Goal: Transaction & Acquisition: Purchase product/service

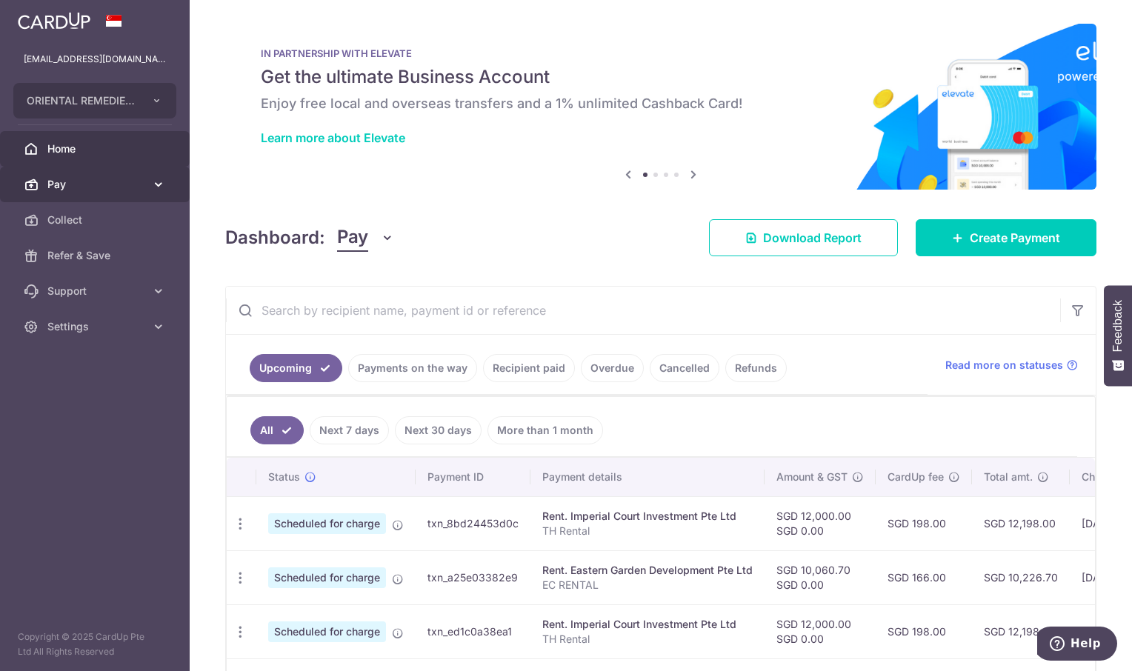
click at [118, 187] on span "Pay" at bounding box center [96, 184] width 98 height 15
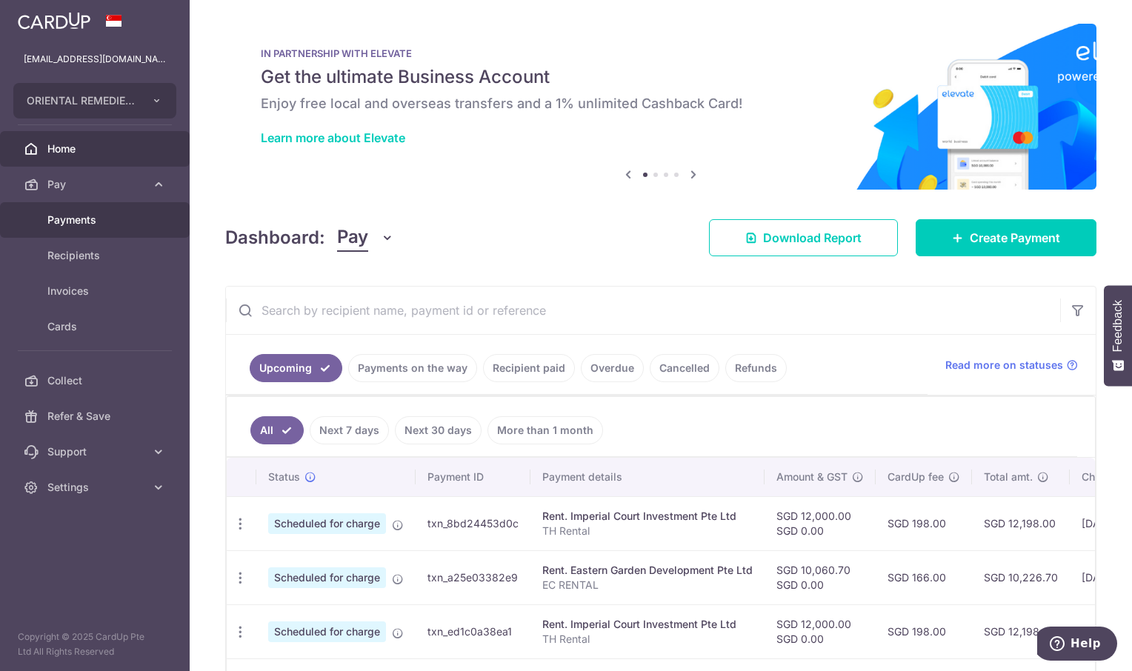
click at [75, 221] on span "Payments" at bounding box center [96, 220] width 98 height 15
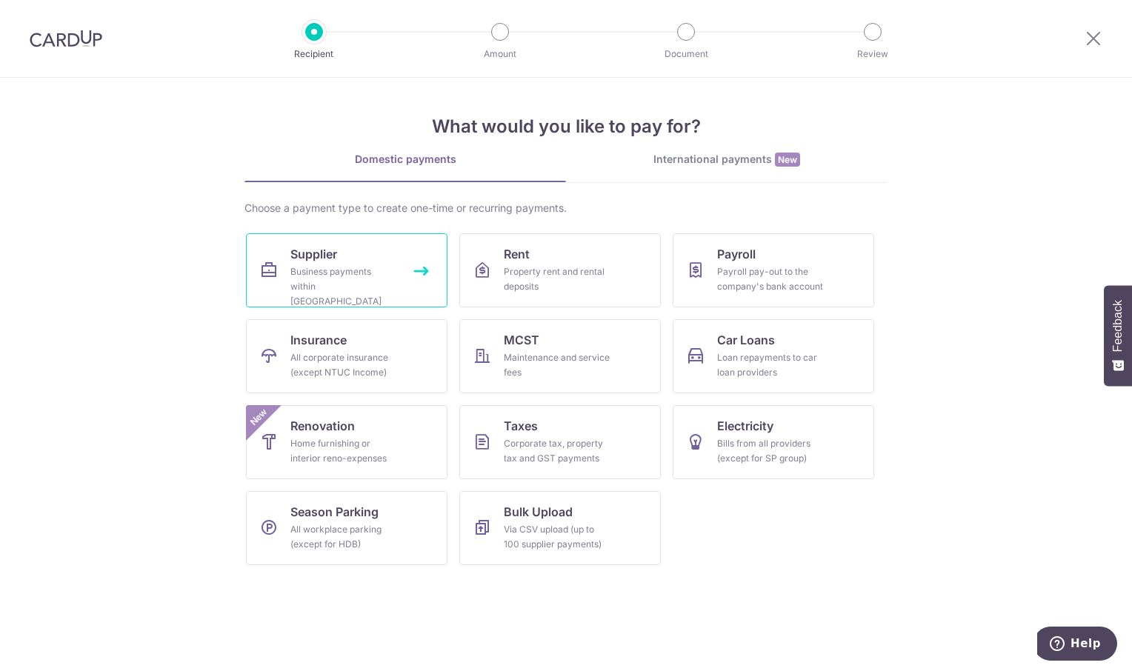
click at [337, 270] on div "Business payments within Singapore" at bounding box center [343, 286] width 107 height 44
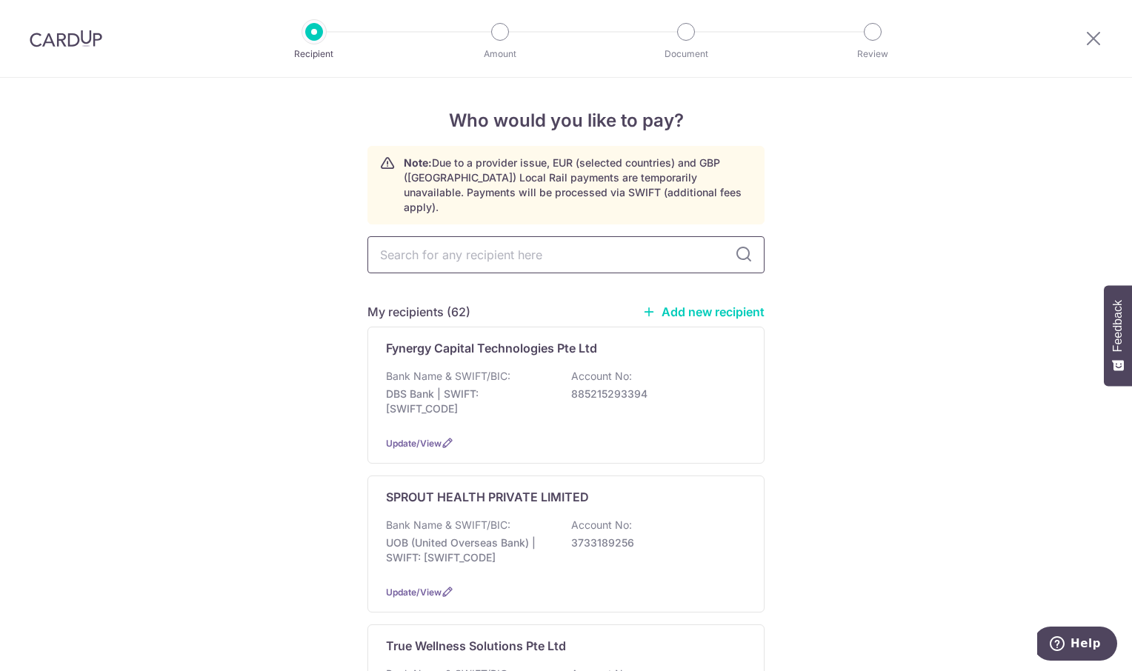
click at [447, 239] on input "text" at bounding box center [565, 254] width 397 height 37
type input "HONG"
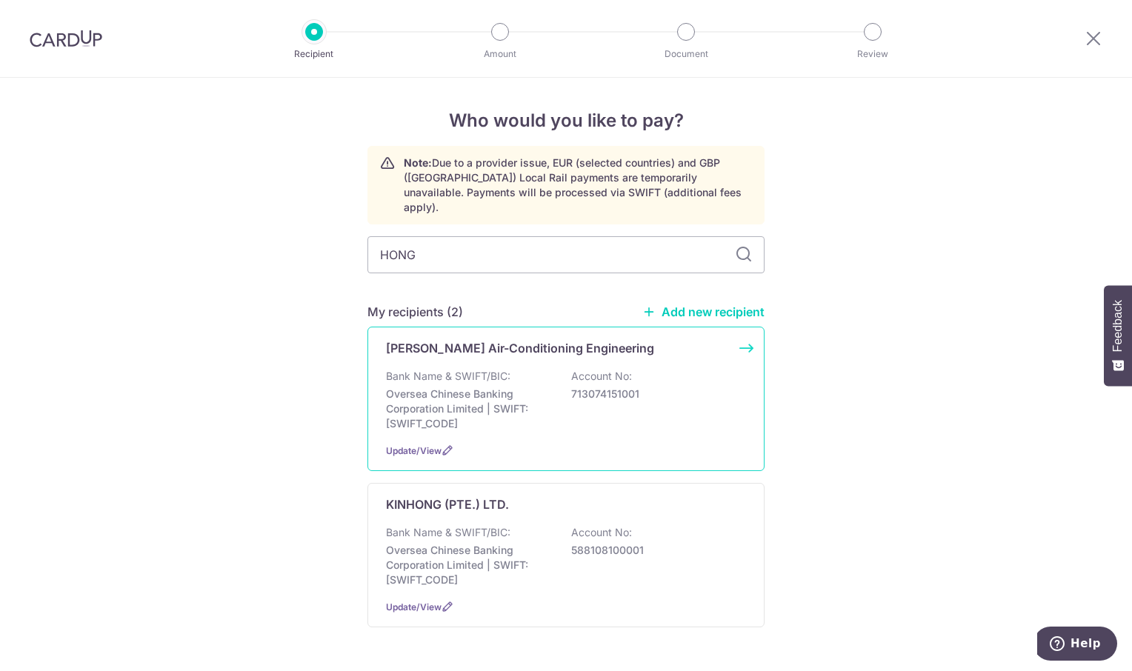
click at [508, 339] on p "Hong Yuan Air-Conditioning Engineering" at bounding box center [520, 348] width 268 height 18
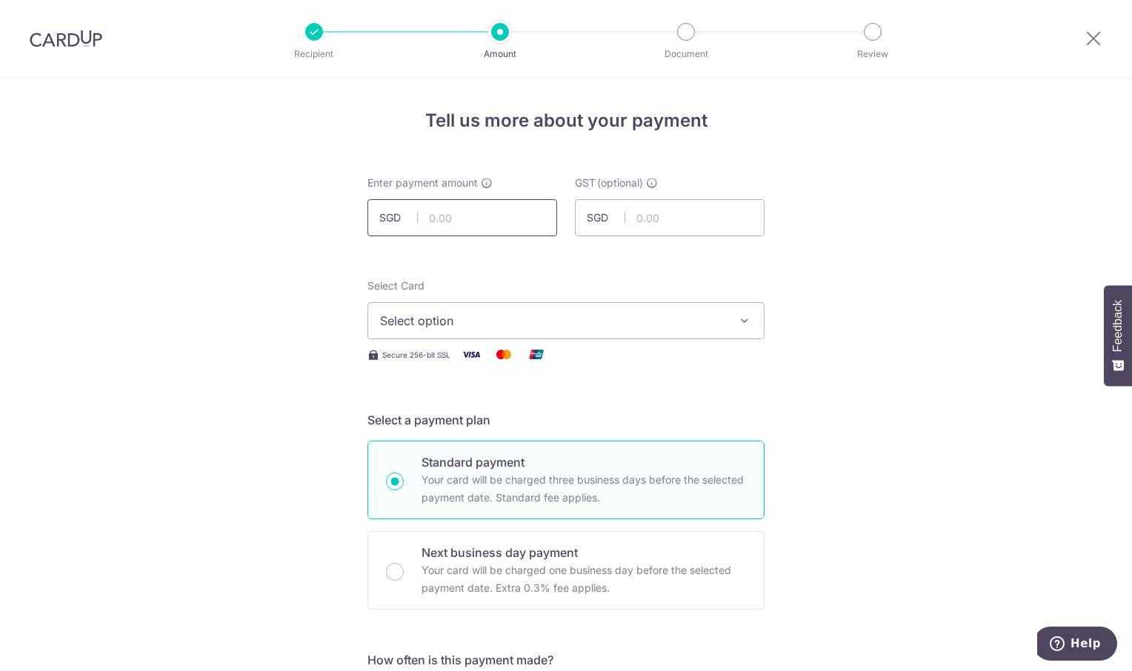
click at [461, 214] on input "text" at bounding box center [462, 217] width 190 height 37
type input "720.00"
click at [740, 314] on icon "button" at bounding box center [744, 320] width 15 height 15
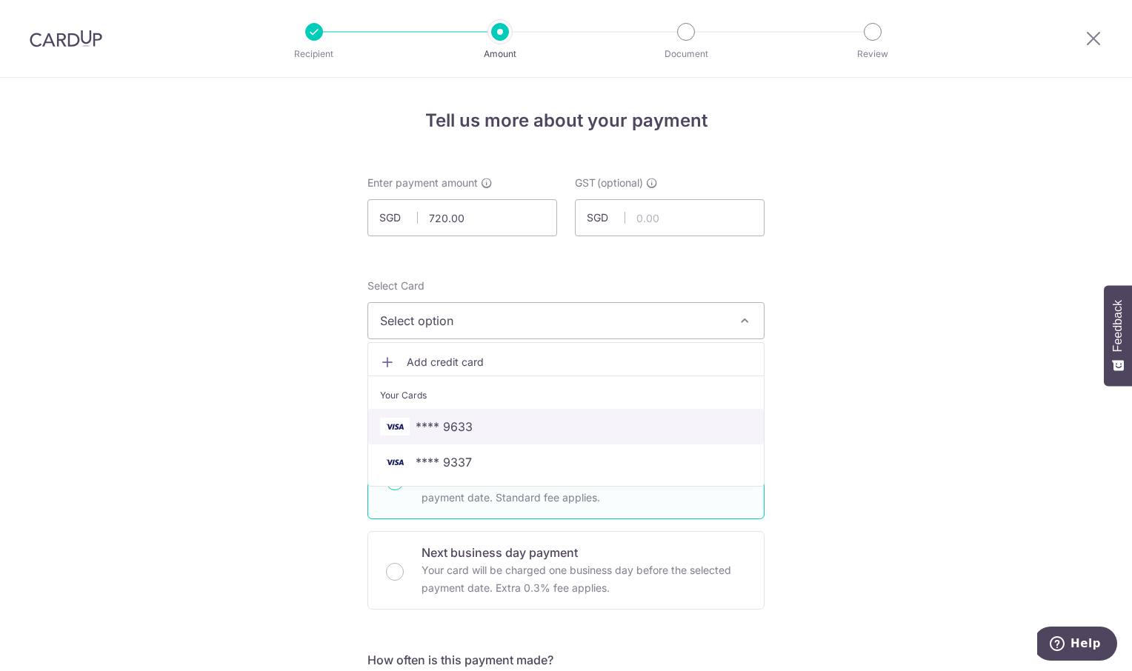
click at [558, 422] on span "**** 9633" at bounding box center [566, 427] width 372 height 18
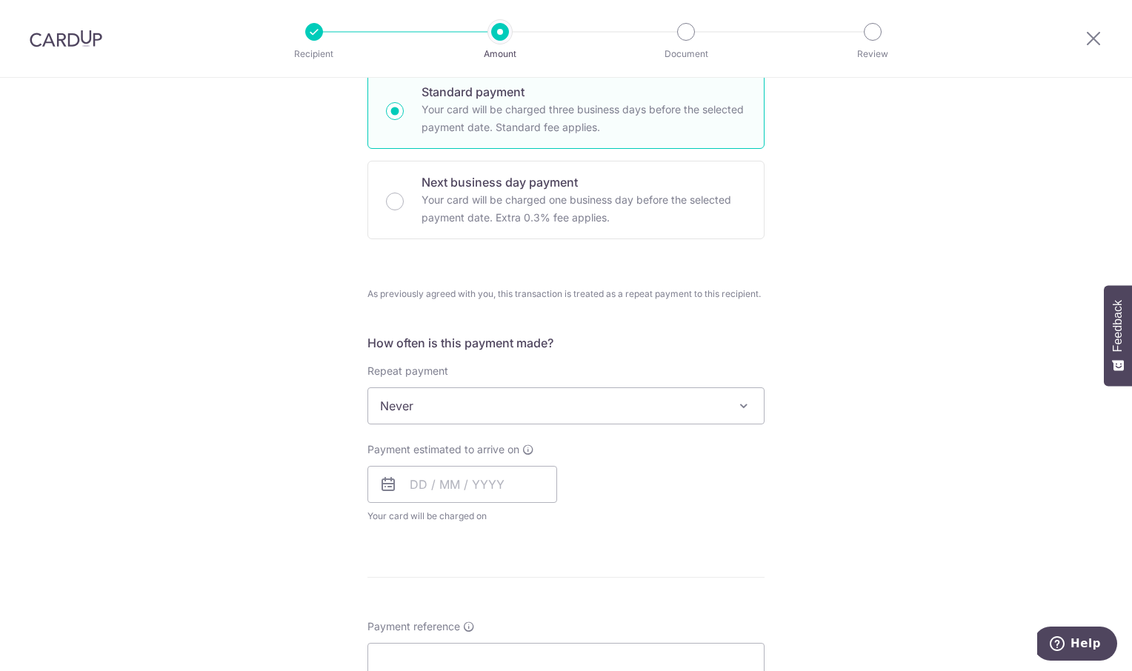
scroll to position [667, 0]
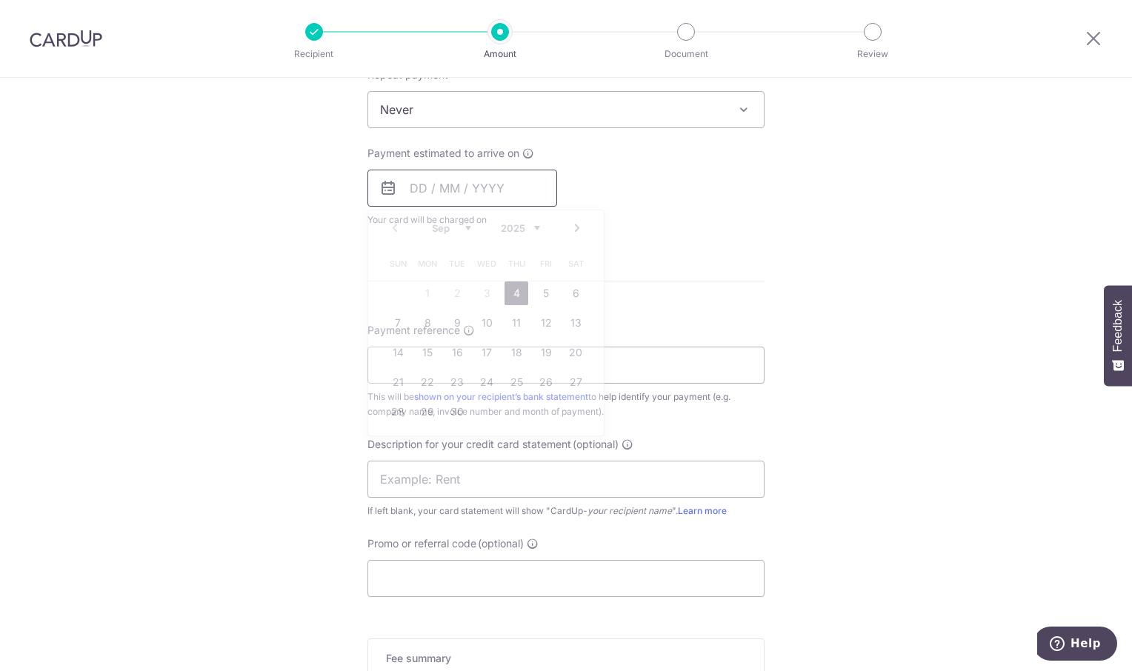
click at [486, 184] on input "text" at bounding box center [462, 188] width 190 height 37
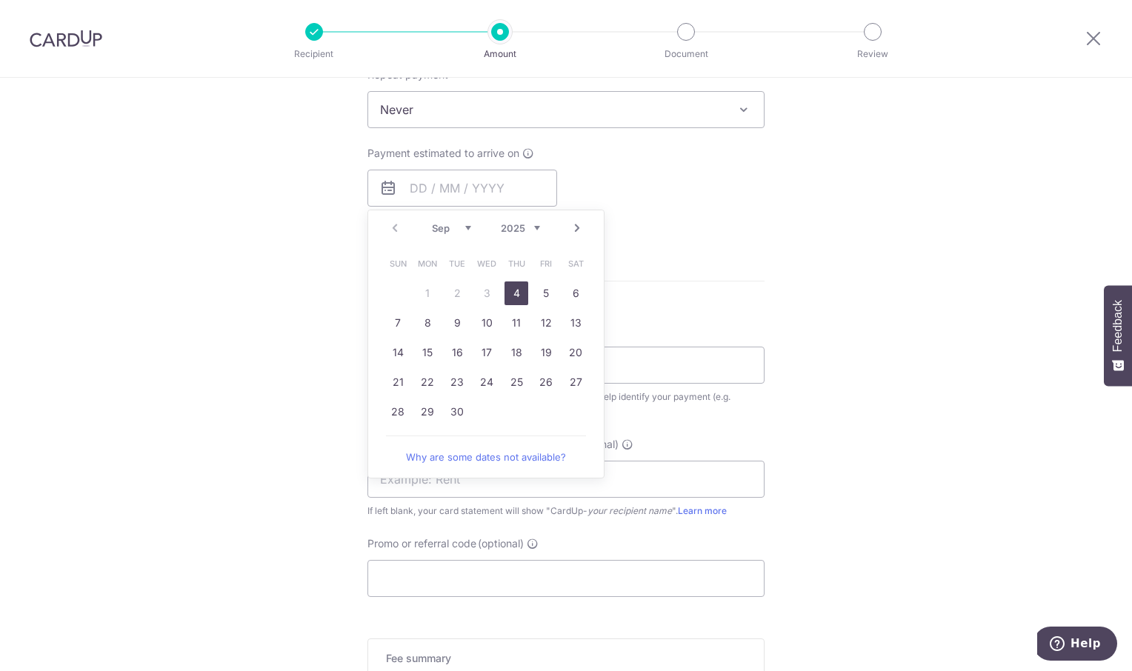
click at [519, 287] on link "4" at bounding box center [516, 293] width 24 height 24
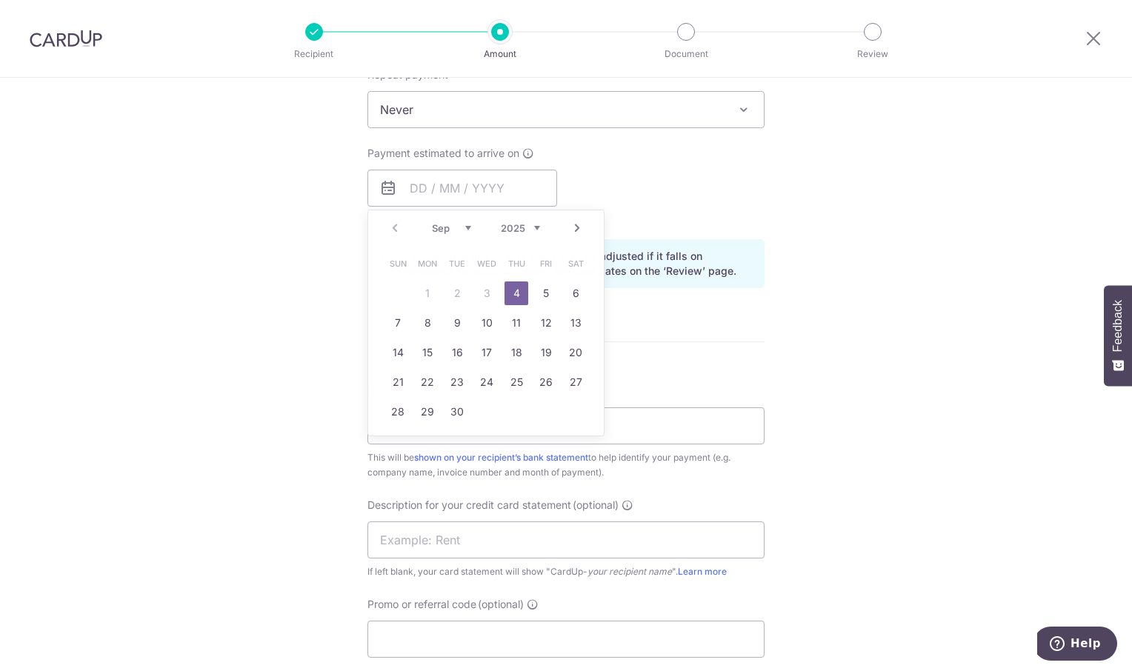
type input "[DATE]"
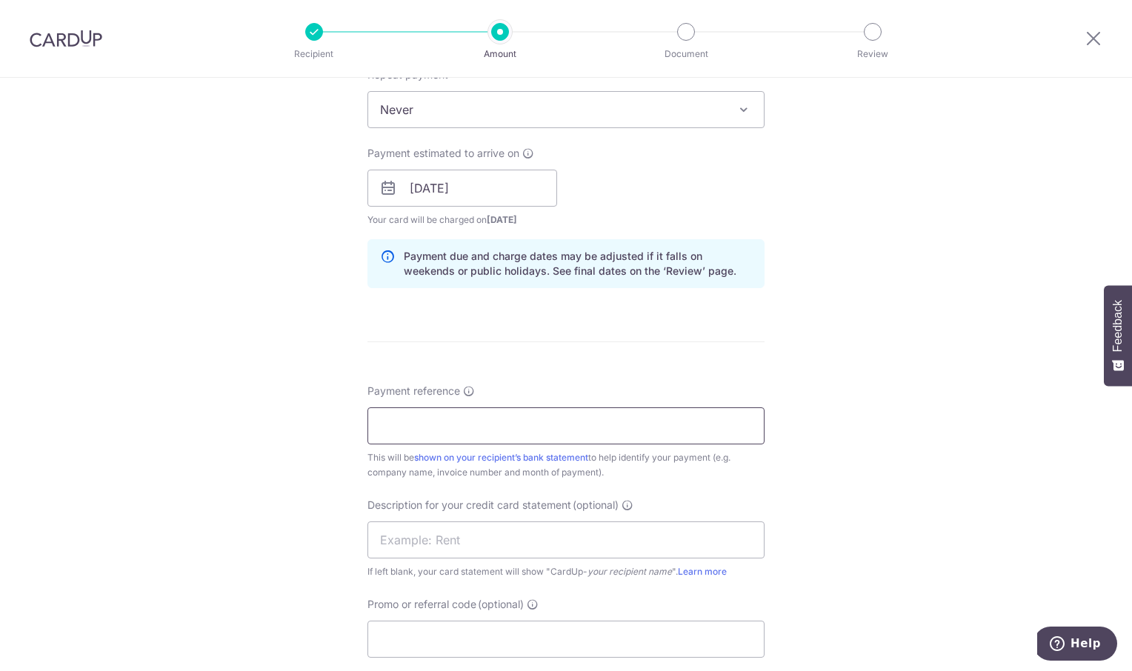
click at [448, 426] on input "Payment reference" at bounding box center [565, 425] width 397 height 37
type input "OREC 2025 0077"
click at [940, 351] on div "Tell us more about your payment Enter payment amount SGD 720.00 720.00 GST (opt…" at bounding box center [566, 187] width 1132 height 1553
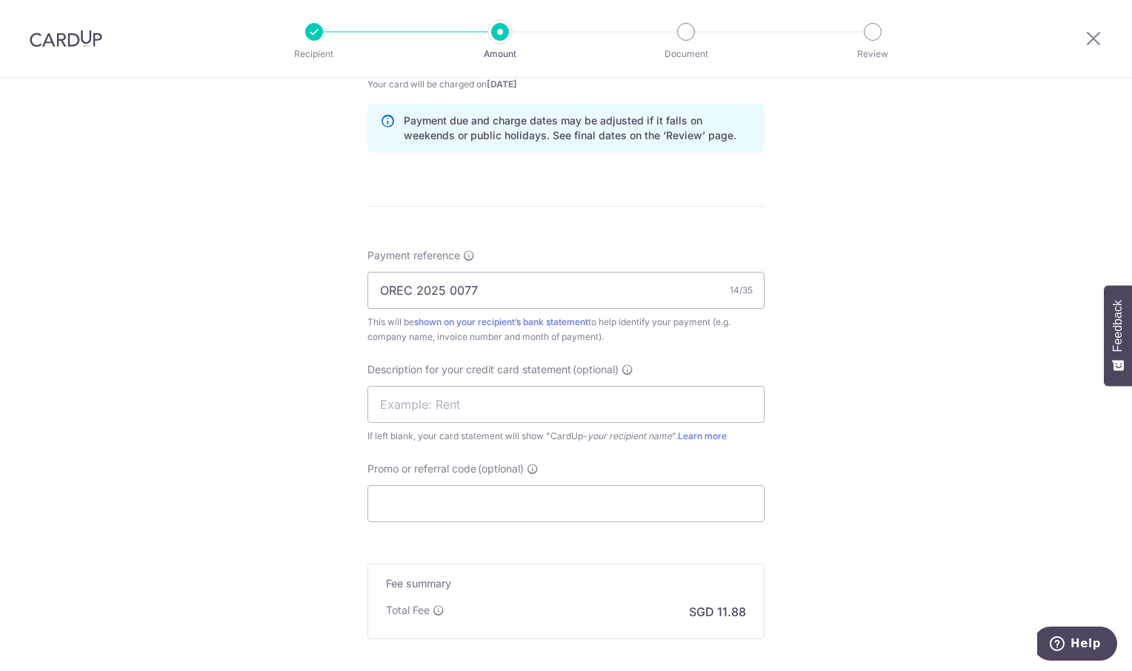
scroll to position [960, 0]
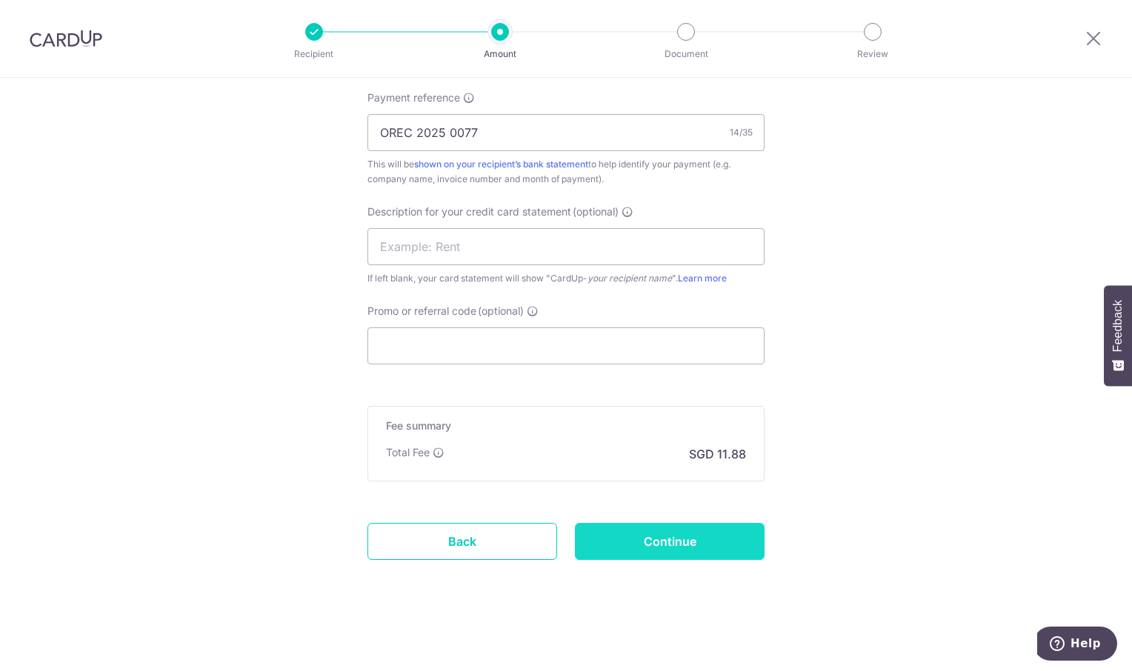
click at [696, 530] on input "Continue" at bounding box center [670, 541] width 190 height 37
type input "Create Schedule"
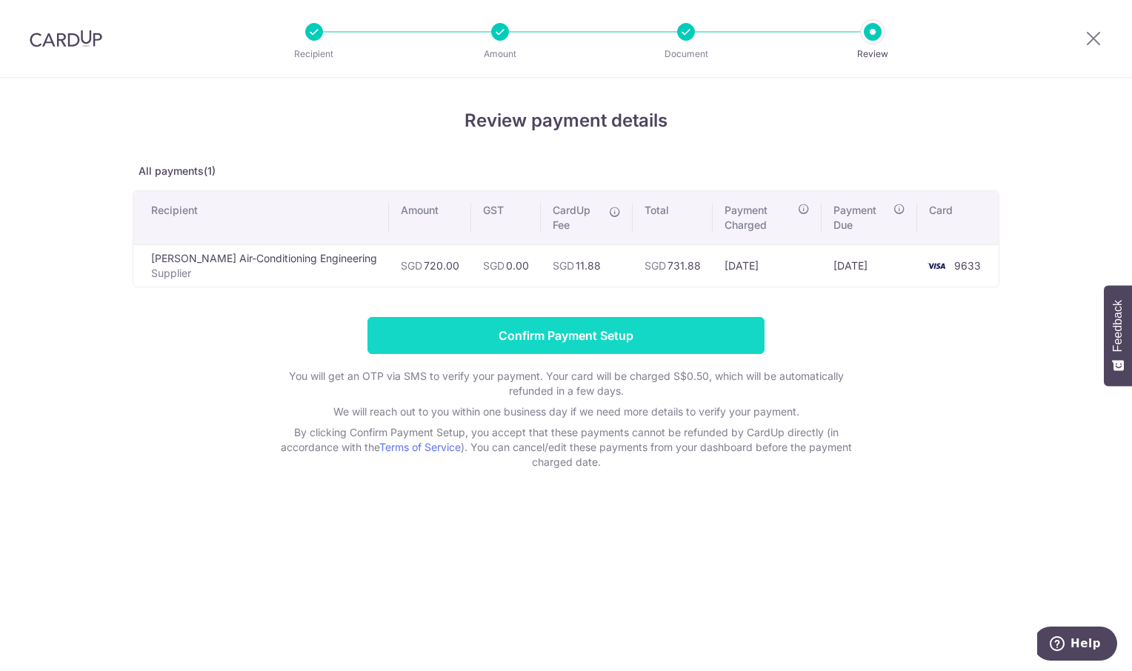
click at [553, 329] on input "Confirm Payment Setup" at bounding box center [565, 335] width 397 height 37
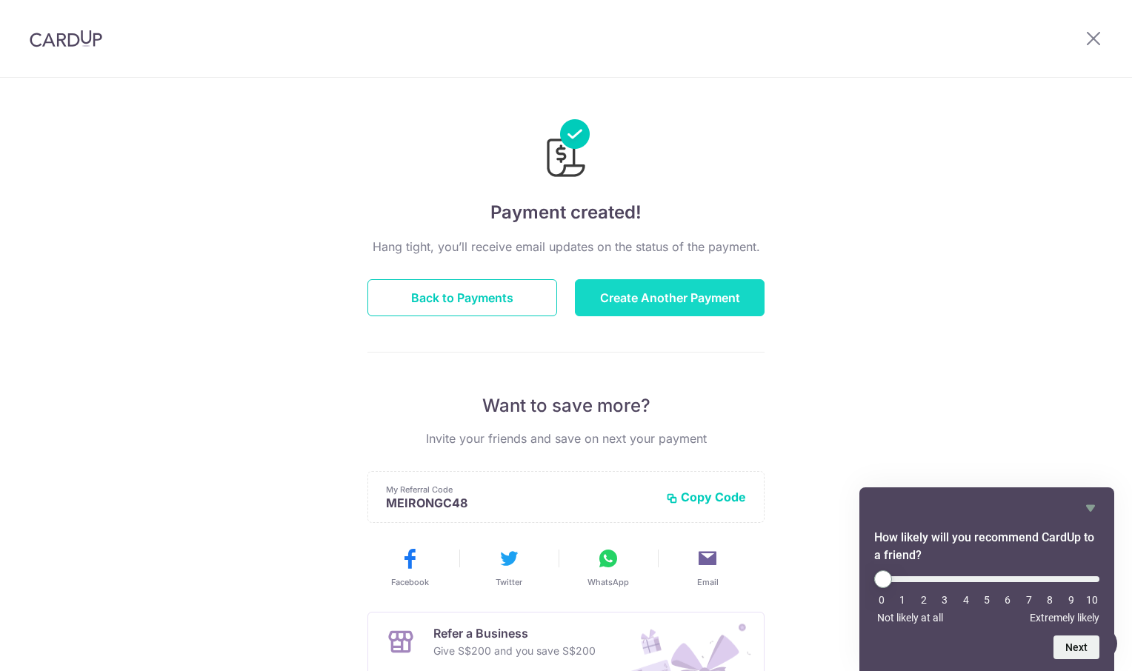
click at [644, 303] on button "Create Another Payment" at bounding box center [670, 297] width 190 height 37
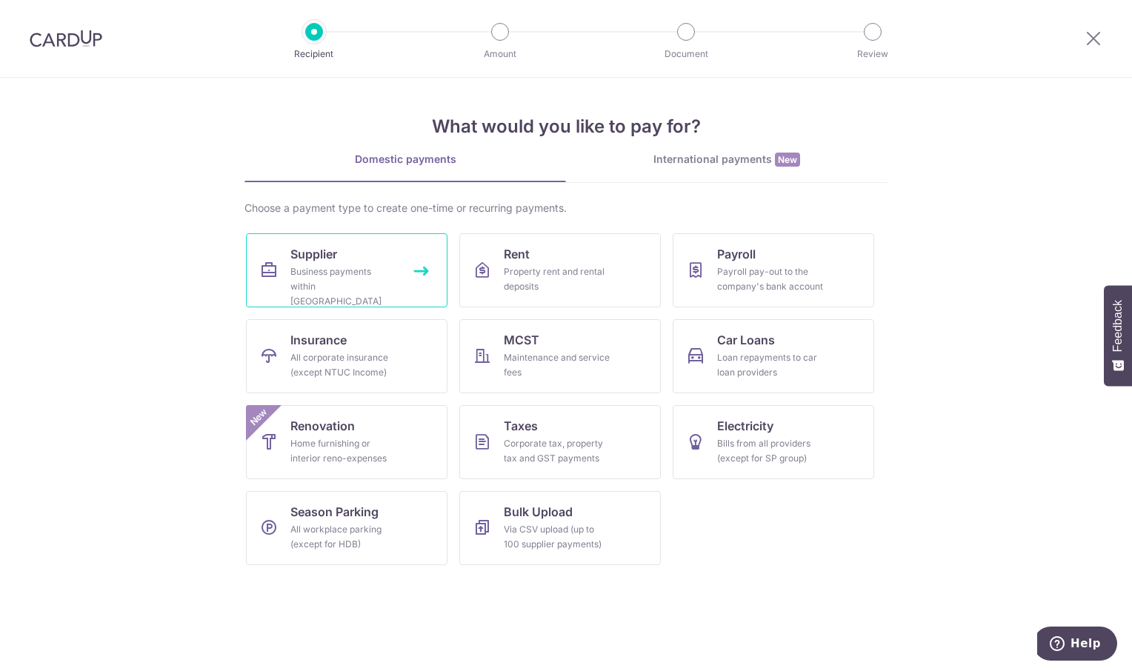
click at [319, 279] on div "Business payments within Singapore" at bounding box center [343, 286] width 107 height 44
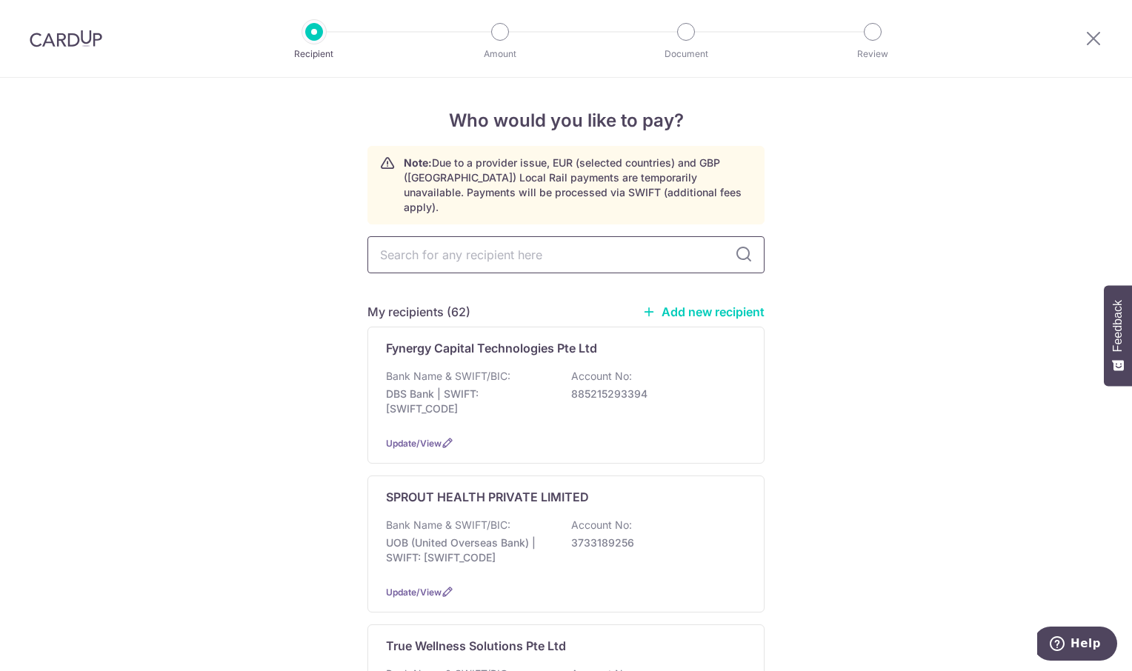
click at [424, 236] on input "text" at bounding box center [565, 254] width 397 height 37
type input "SANTA"
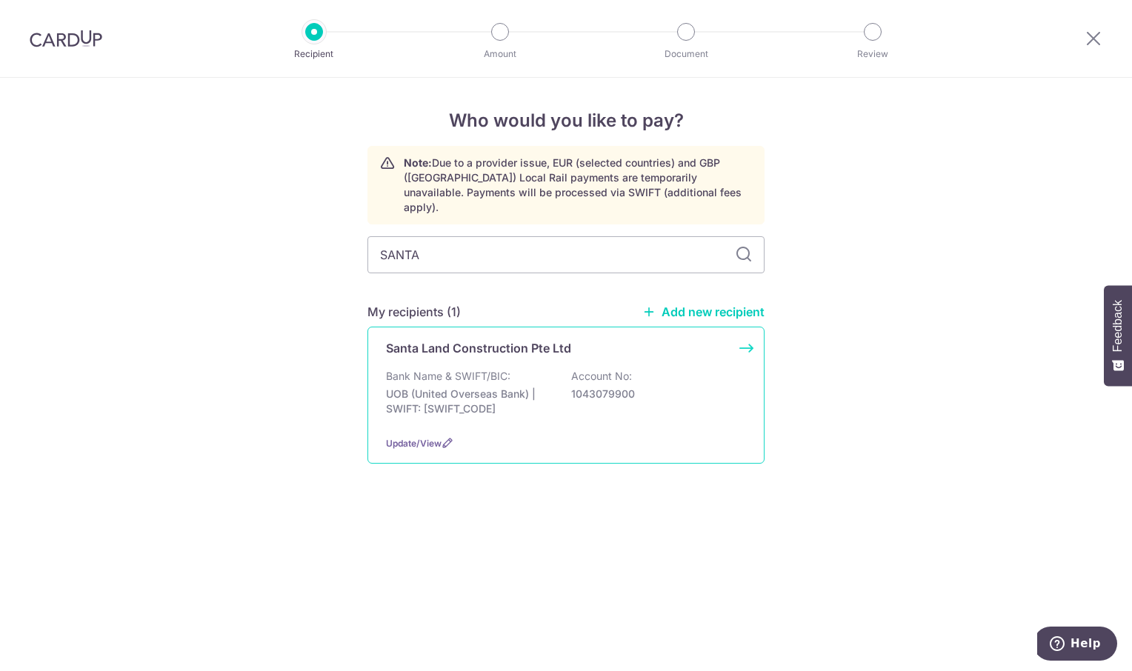
click at [450, 369] on p "Bank Name & SWIFT/BIC:" at bounding box center [448, 376] width 124 height 15
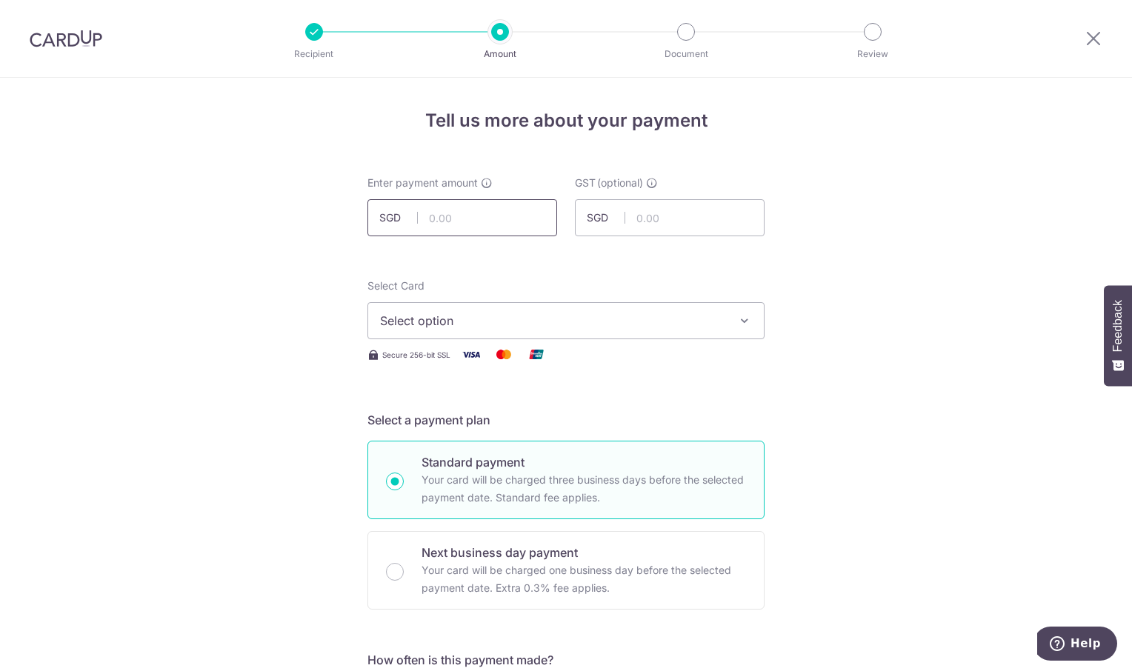
click at [444, 221] on input "text" at bounding box center [462, 217] width 190 height 37
type input "196.20"
drag, startPoint x: 874, startPoint y: 264, endPoint x: 807, endPoint y: 311, distance: 81.4
click at [737, 318] on icon "button" at bounding box center [744, 320] width 15 height 15
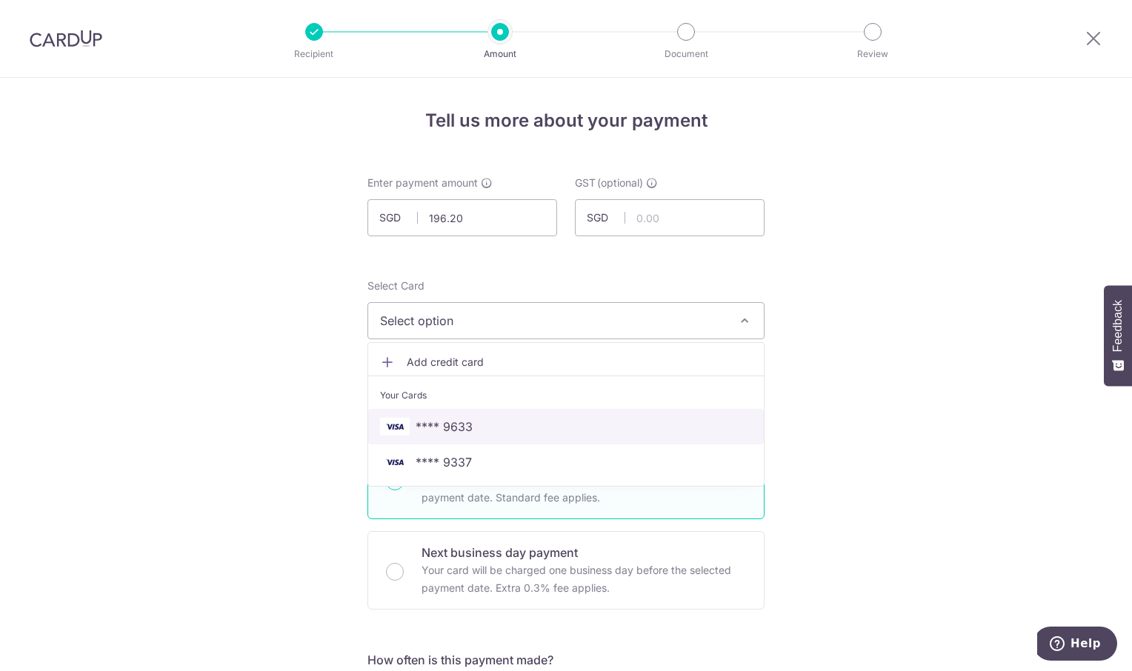
click at [536, 427] on span "**** 9633" at bounding box center [566, 427] width 372 height 18
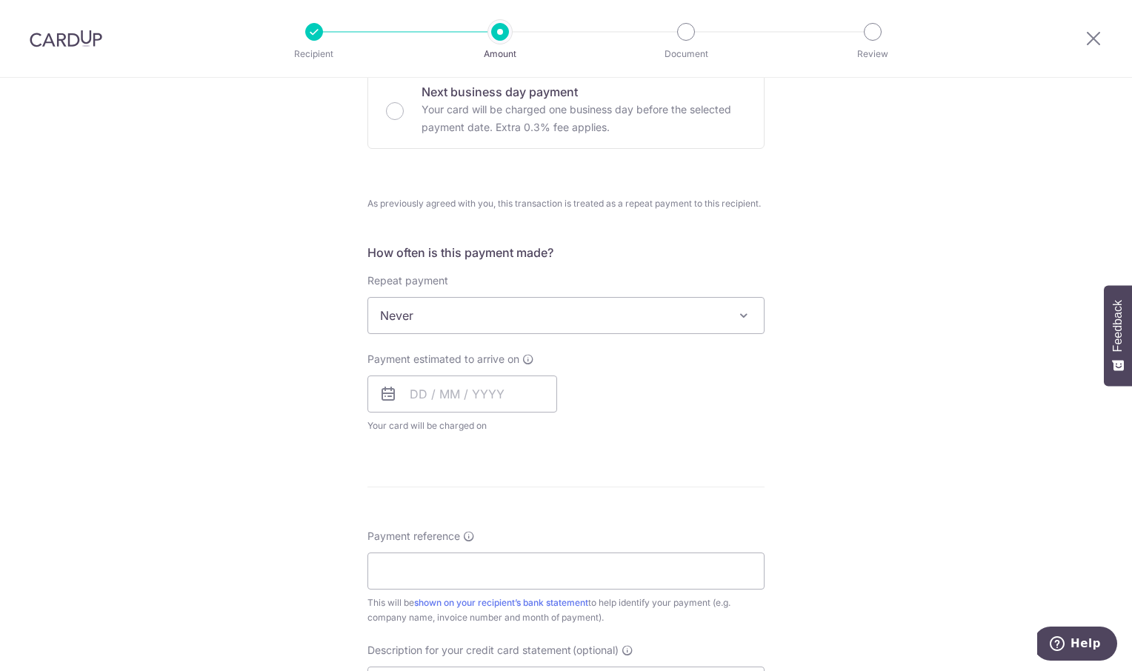
scroll to position [518, 0]
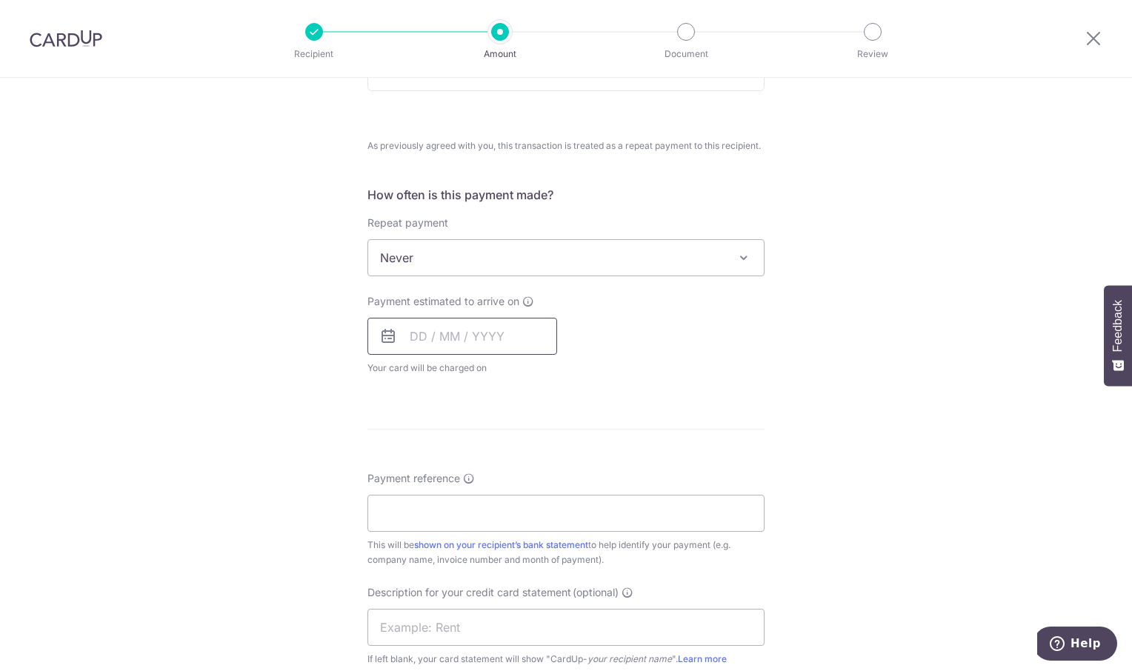
click at [489, 333] on input "text" at bounding box center [462, 336] width 190 height 37
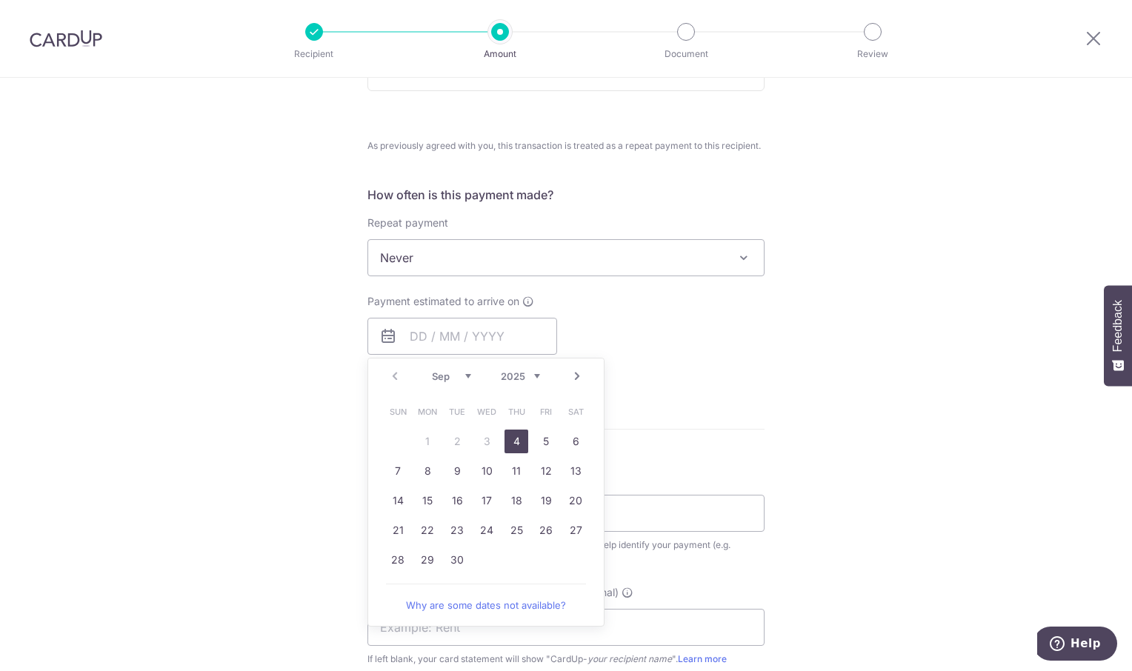
click at [516, 443] on link "4" at bounding box center [516, 442] width 24 height 24
type input "04/09/2025"
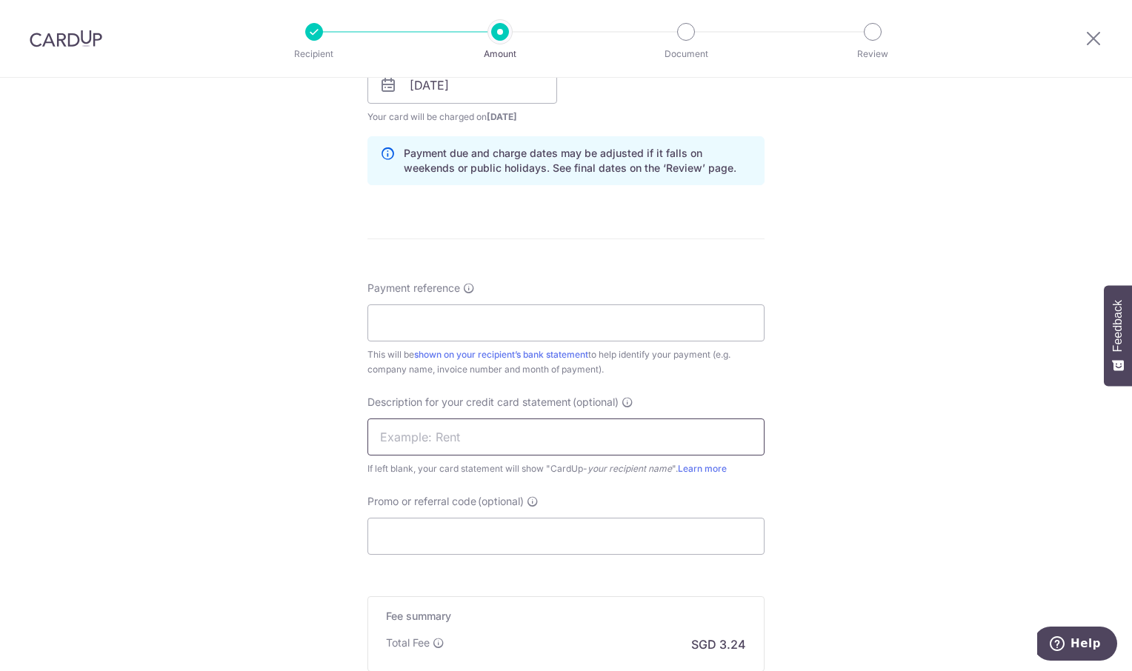
scroll to position [815, 0]
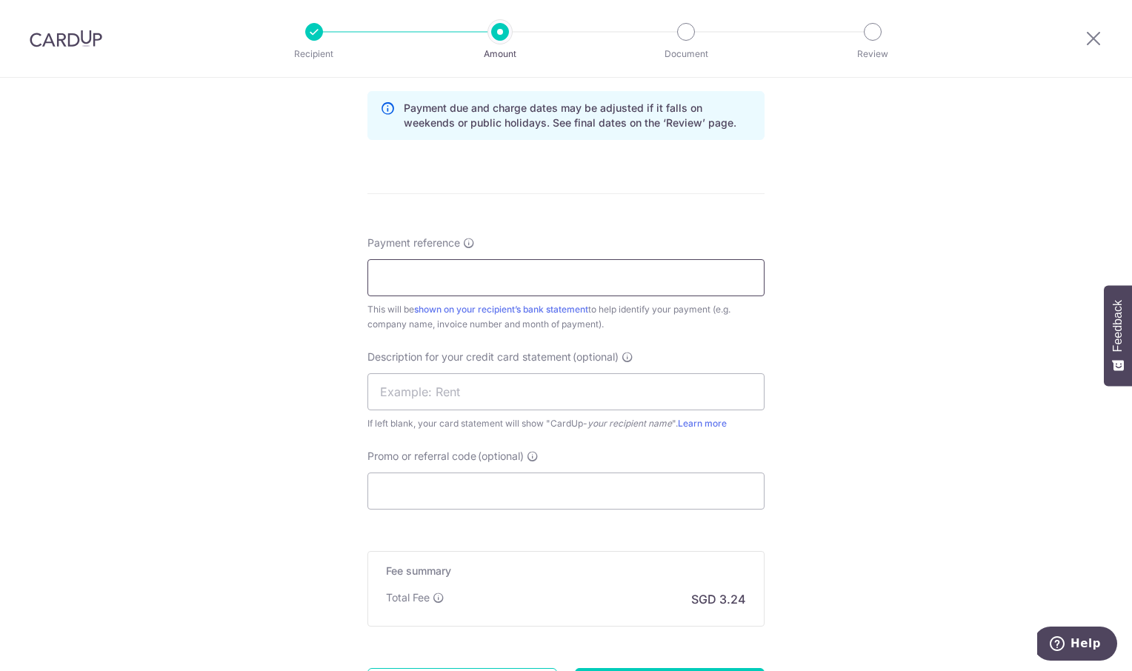
click at [441, 281] on input "Payment reference" at bounding box center [565, 277] width 397 height 37
click at [395, 276] on input "Payment reference" at bounding box center [565, 277] width 397 height 37
paste input "CC25080007"
type input "OREC CC25080007"
click at [962, 323] on div "Tell us more about your payment Enter payment amount SGD 196.20 196.20 GST (opt…" at bounding box center [566, 39] width 1132 height 1553
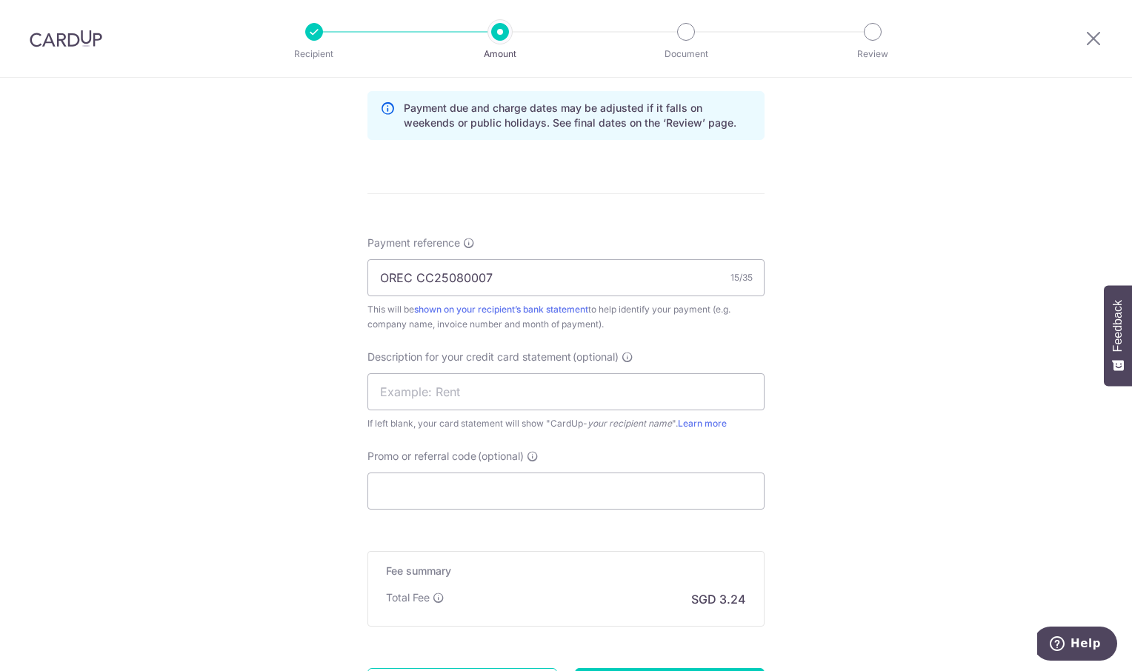
scroll to position [960, 0]
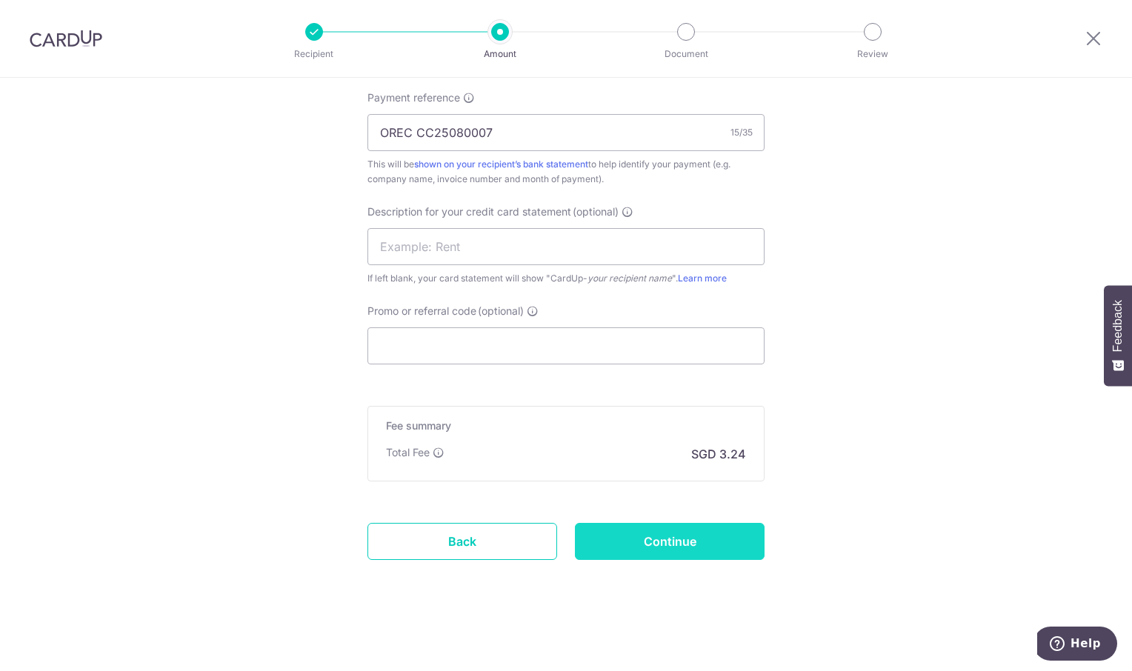
click at [711, 538] on input "Continue" at bounding box center [670, 541] width 190 height 37
type input "Create Schedule"
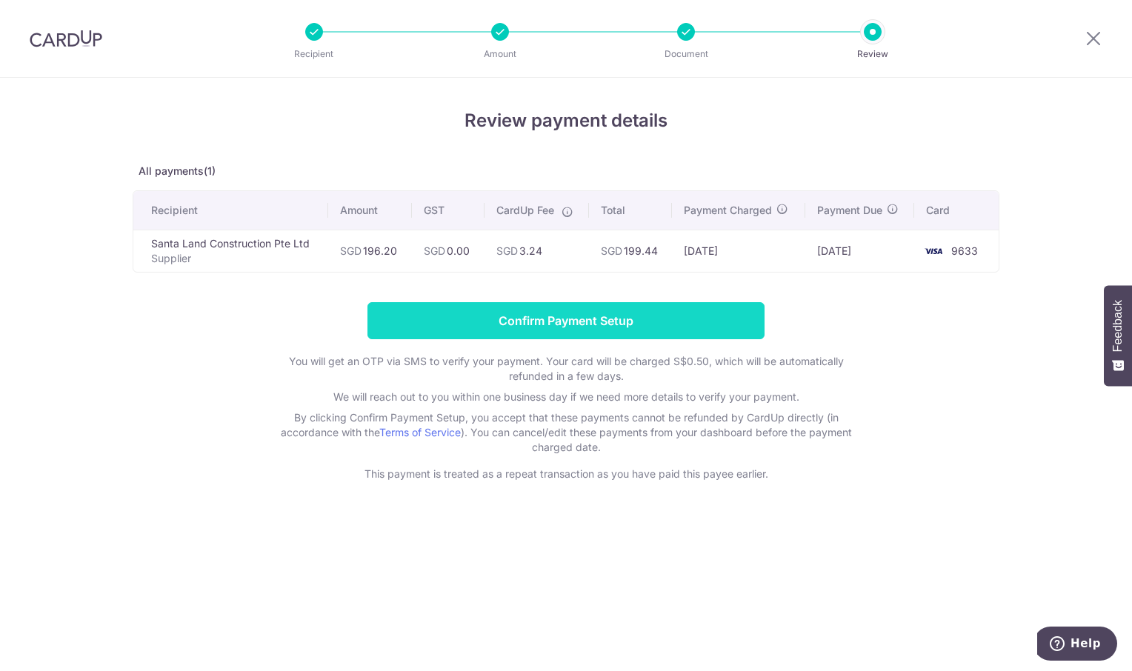
click at [547, 319] on input "Confirm Payment Setup" at bounding box center [565, 320] width 397 height 37
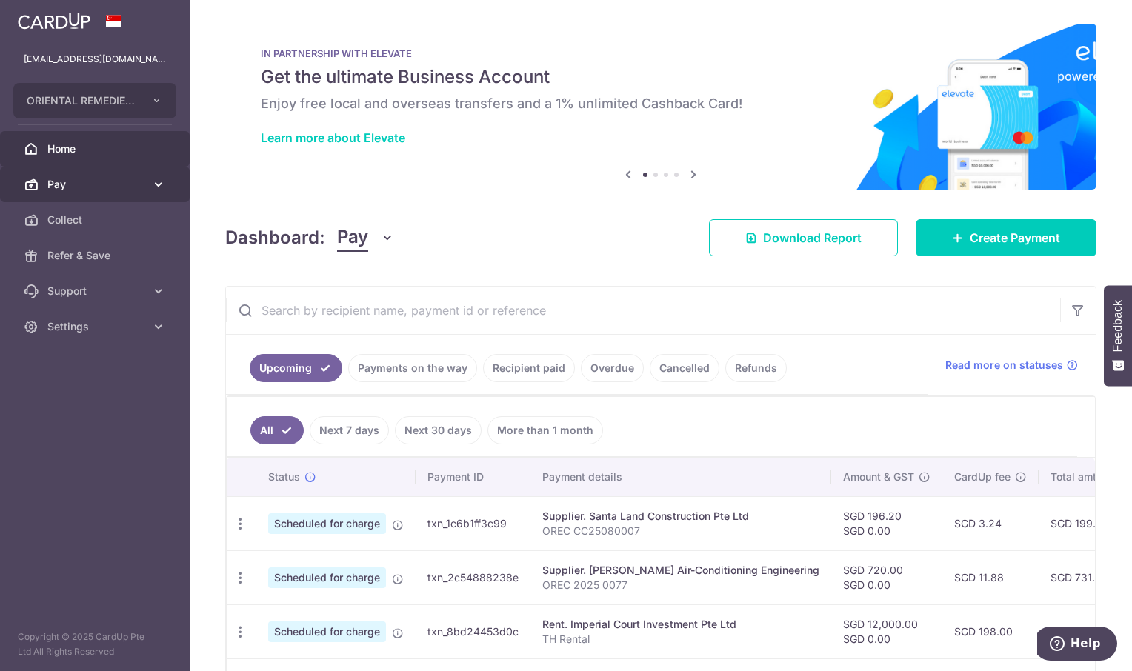
click at [67, 176] on link "Pay" at bounding box center [95, 185] width 190 height 36
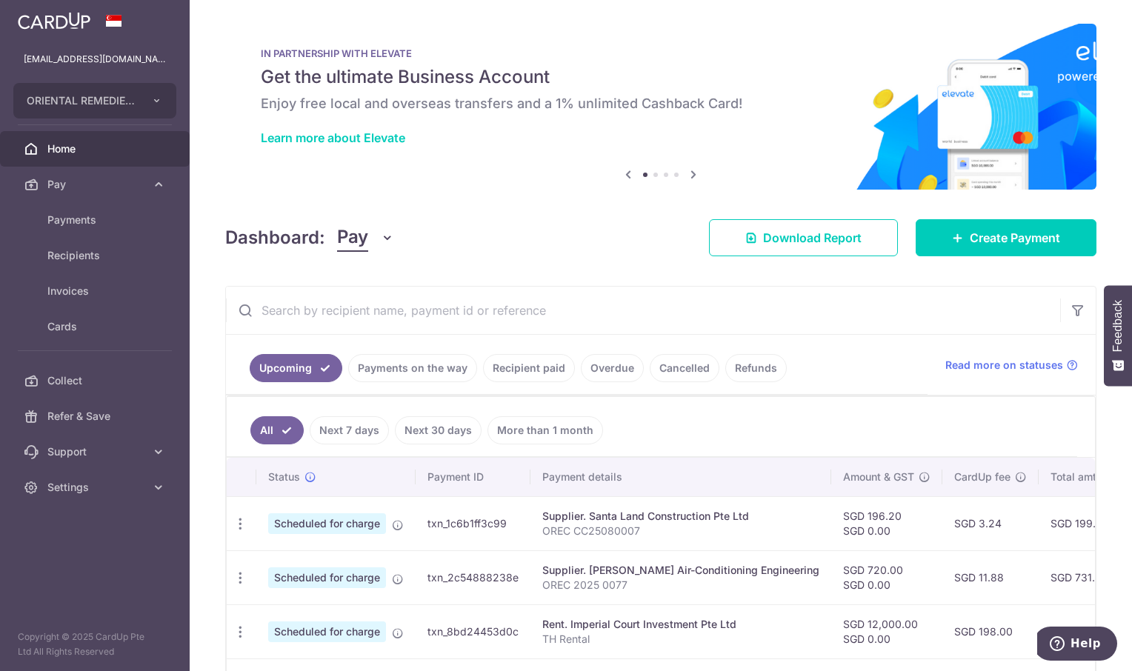
click at [602, 264] on div "× Pause Schedule Pause all future payments in this series Pause just this one p…" at bounding box center [661, 335] width 942 height 671
click at [75, 219] on span "Payments" at bounding box center [96, 220] width 98 height 15
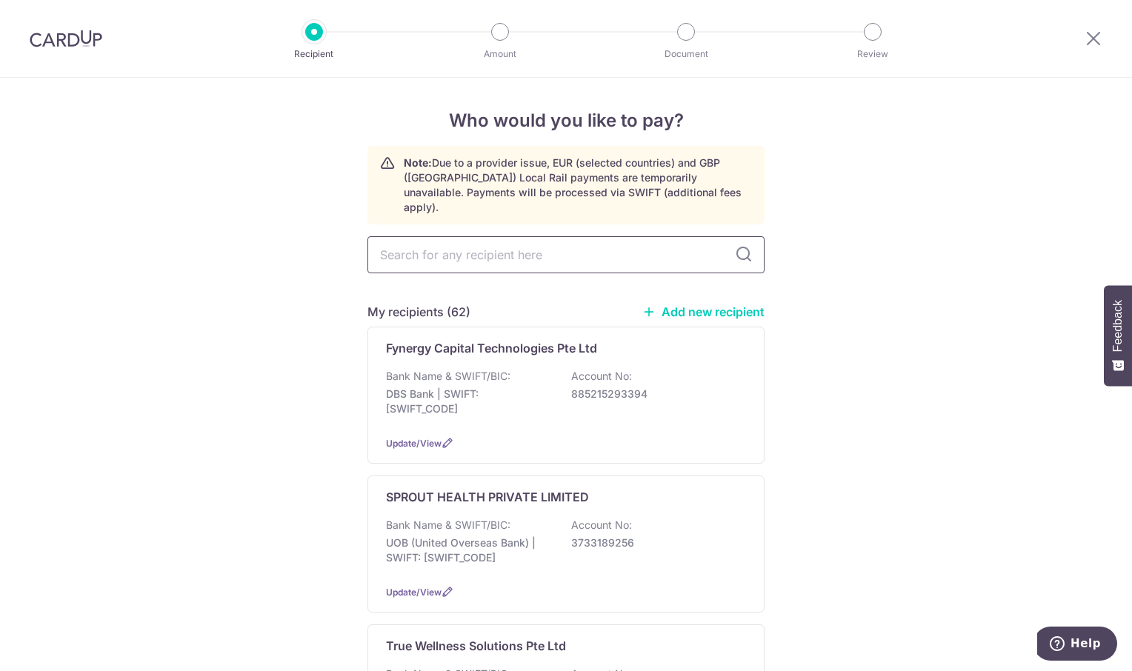
click at [430, 236] on input "text" at bounding box center [565, 254] width 397 height 37
type input "easter"
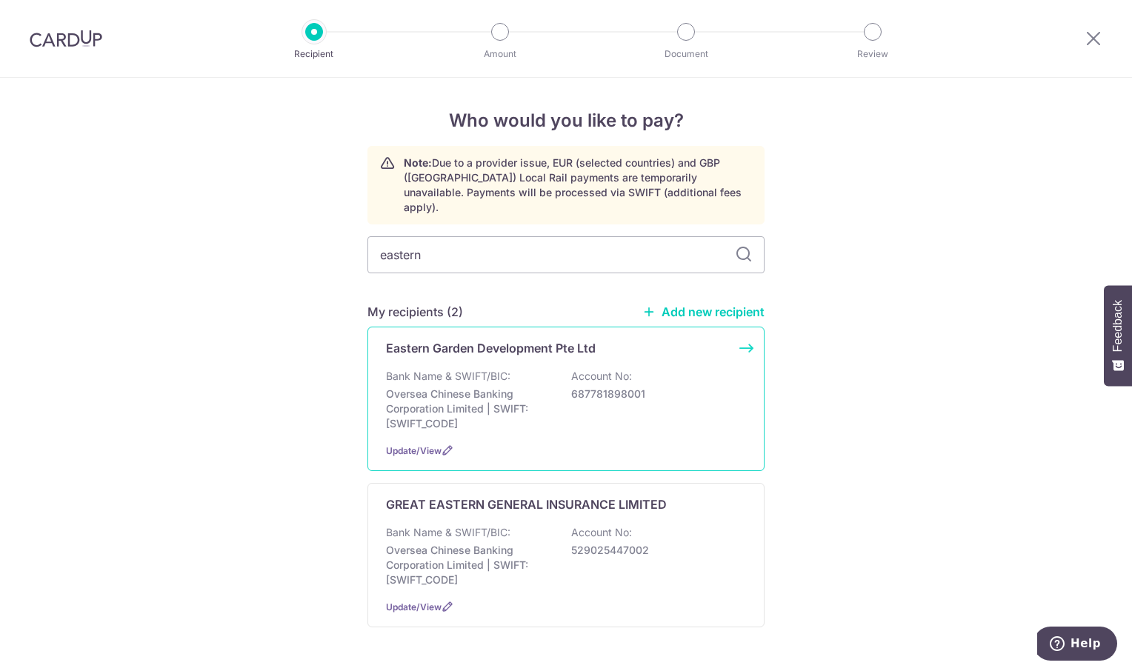
click at [464, 341] on p "Eastern Garden Development Pte Ltd" at bounding box center [491, 348] width 210 height 18
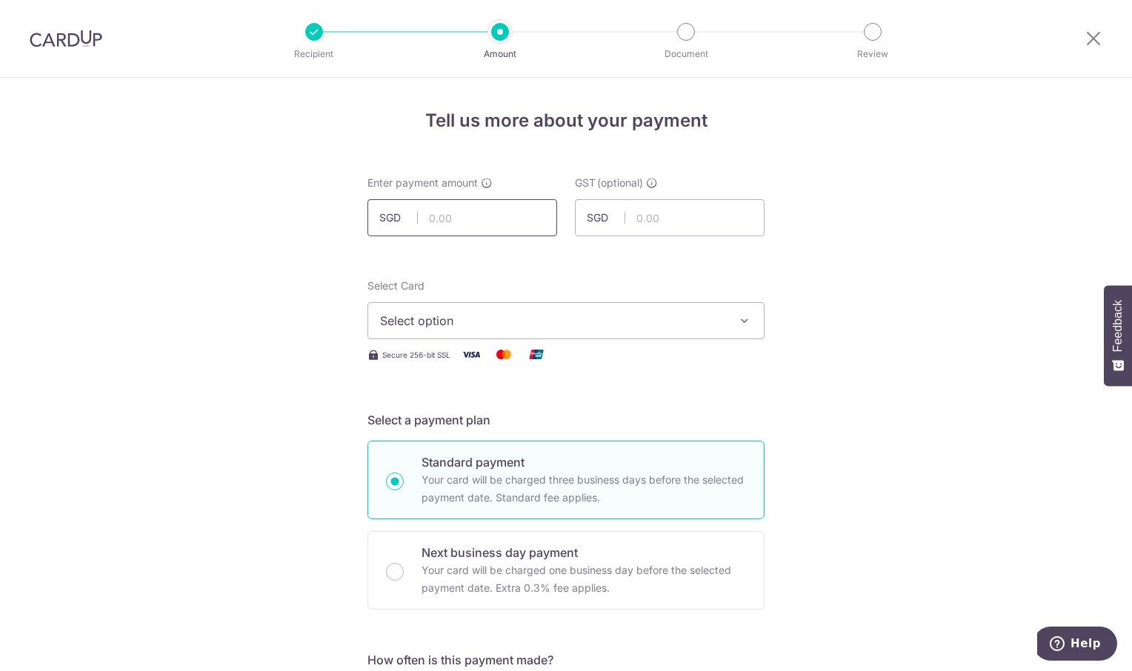
click at [440, 222] on input "text" at bounding box center [462, 217] width 190 height 37
type input "618.90"
click at [739, 312] on button "Select option" at bounding box center [565, 320] width 397 height 37
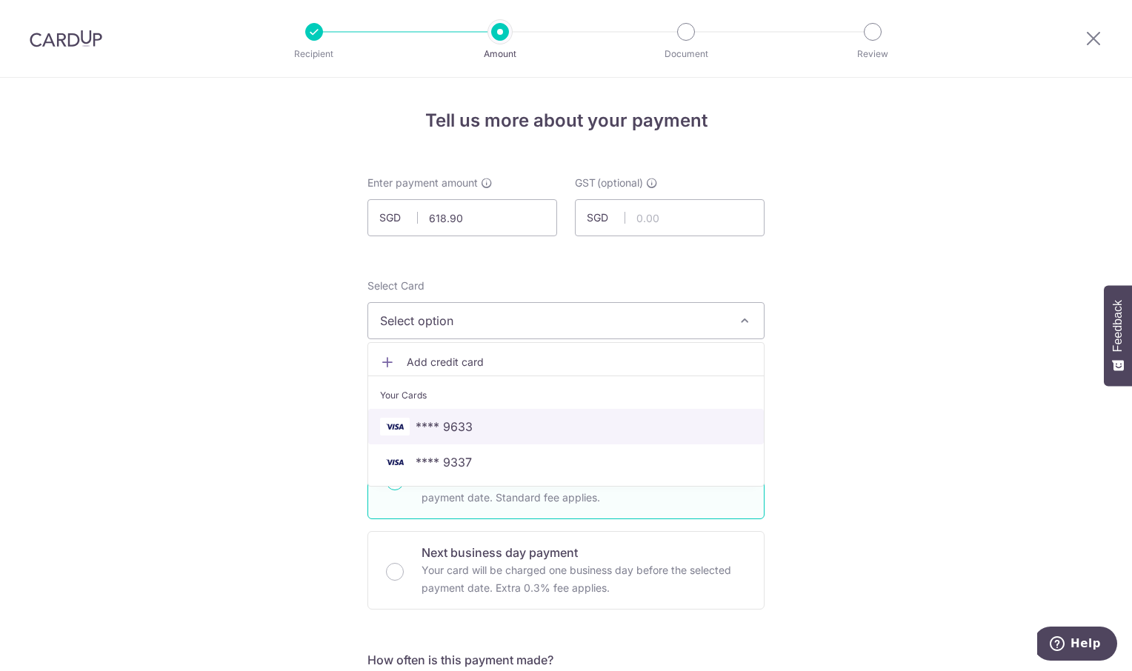
drag, startPoint x: 520, startPoint y: 425, endPoint x: 752, endPoint y: 413, distance: 232.1
click at [521, 425] on span "**** 9633" at bounding box center [566, 427] width 372 height 18
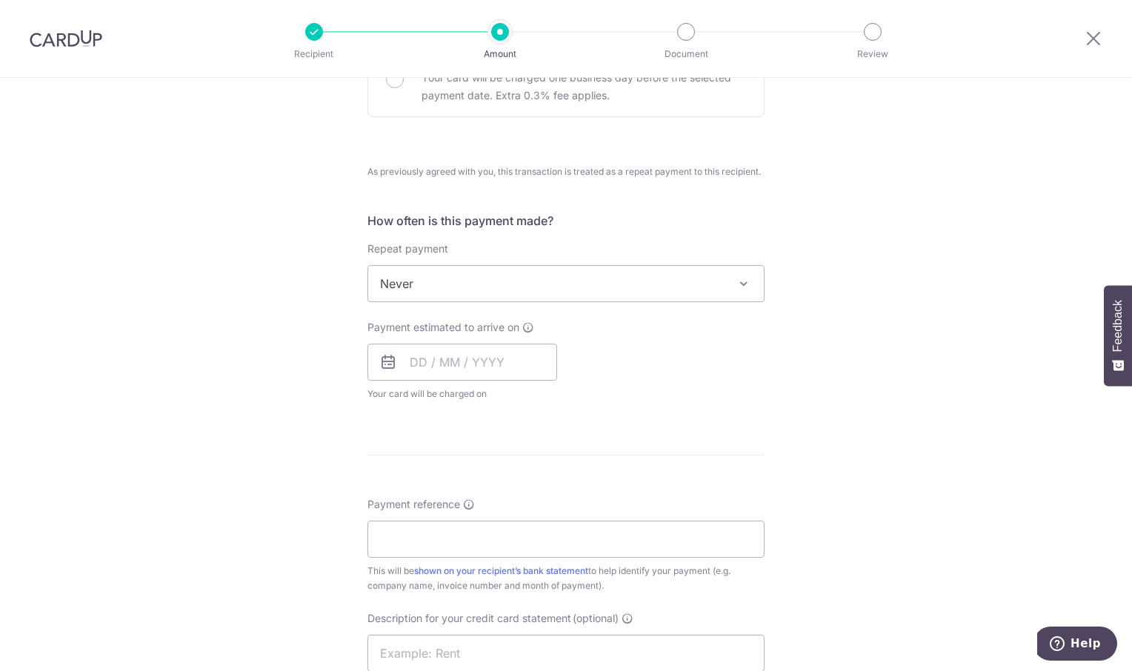
scroll to position [518, 0]
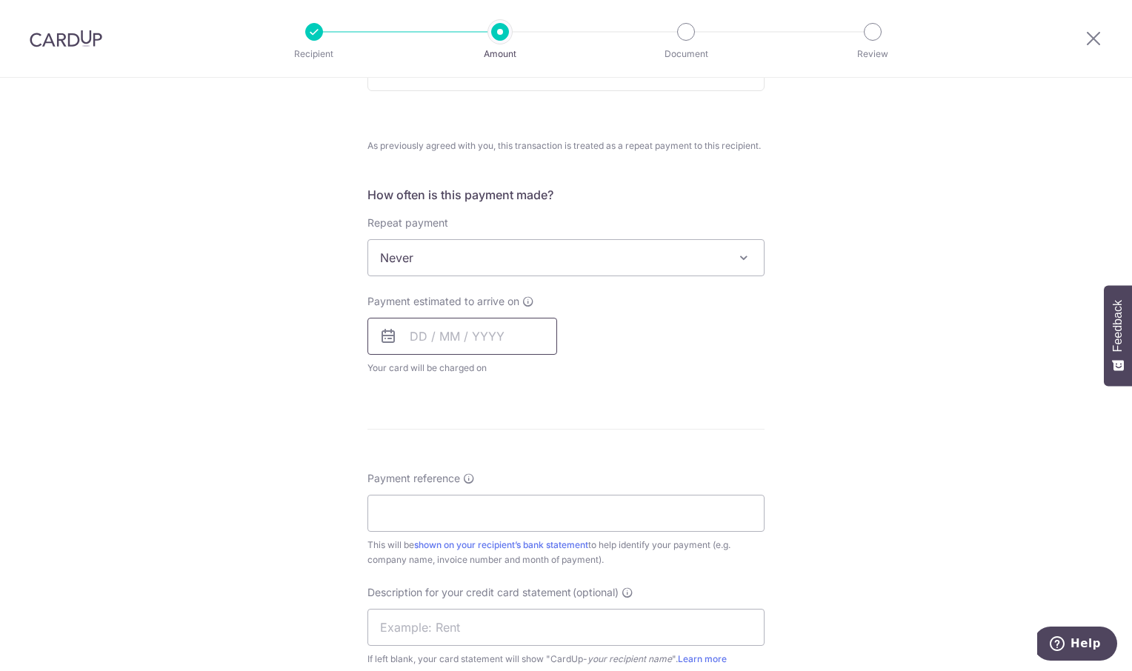
click at [478, 336] on input "text" at bounding box center [462, 336] width 190 height 37
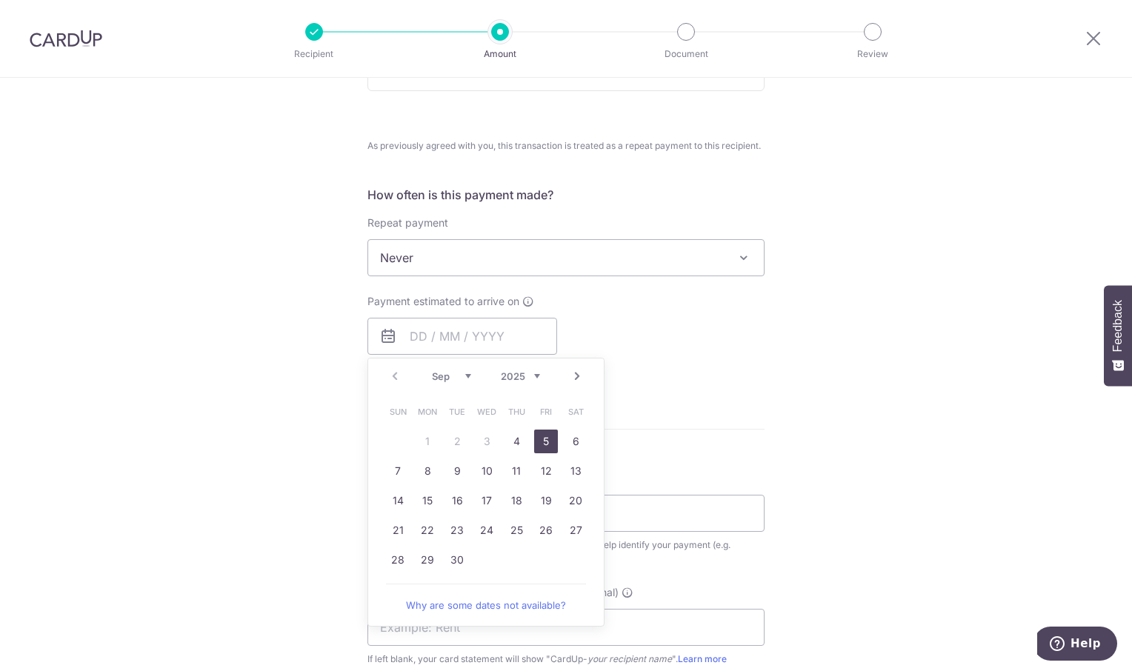
click at [540, 439] on link "5" at bounding box center [546, 442] width 24 height 24
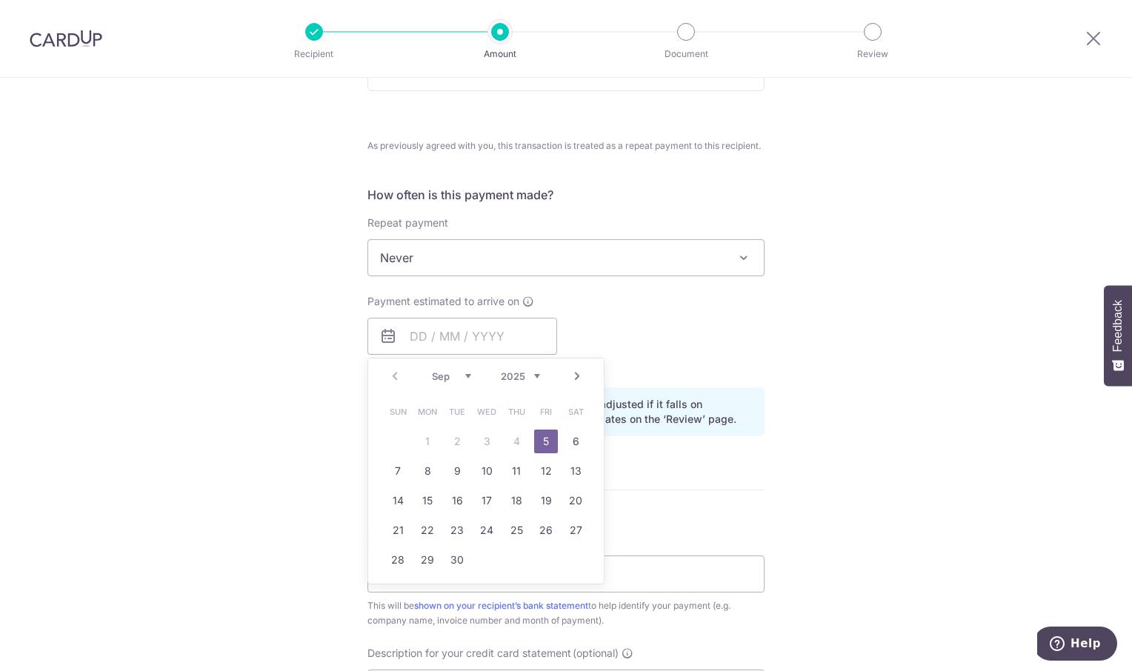
type input "05/09/2025"
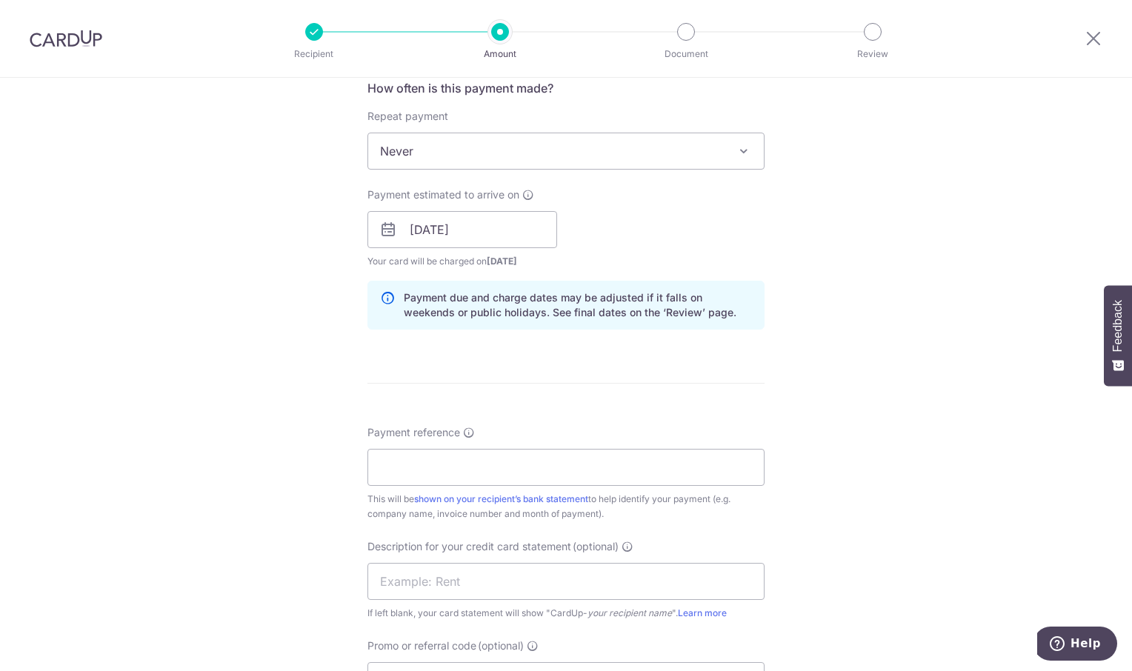
scroll to position [815, 0]
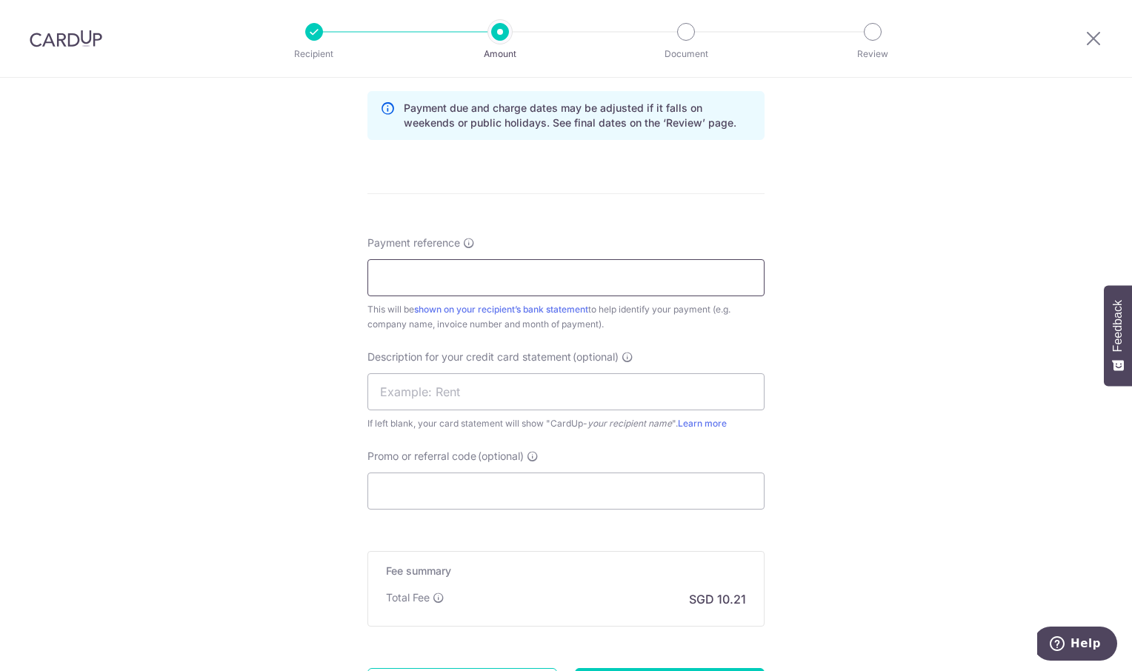
click at [405, 278] on input "Payment reference" at bounding box center [565, 277] width 397 height 37
type input "OREC Utilities"
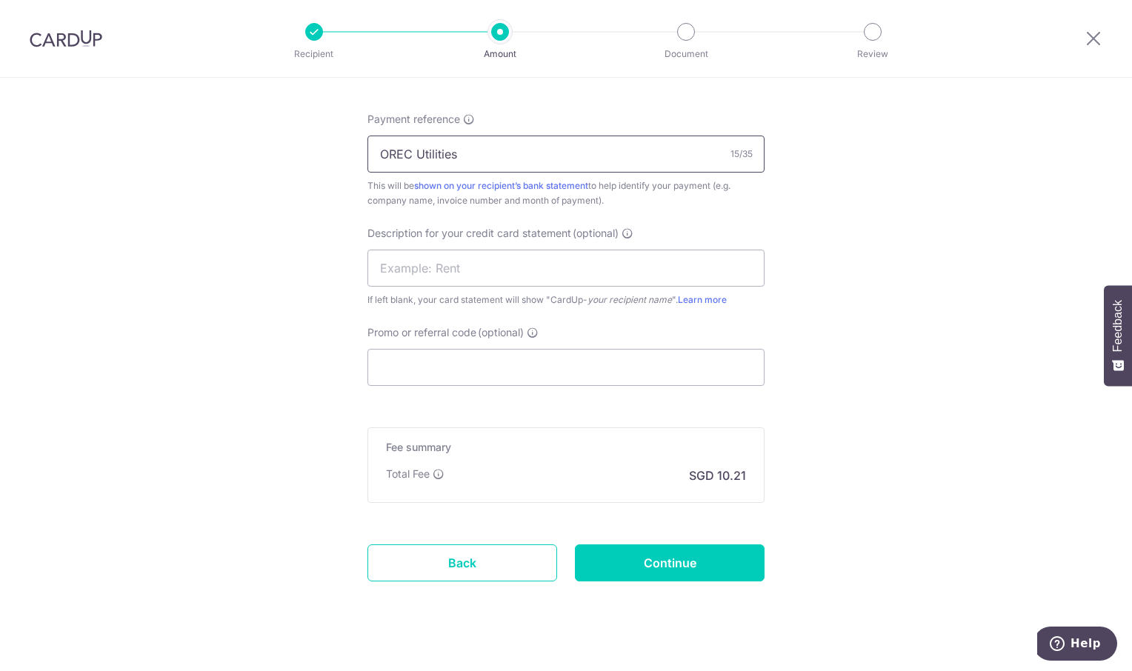
scroll to position [960, 0]
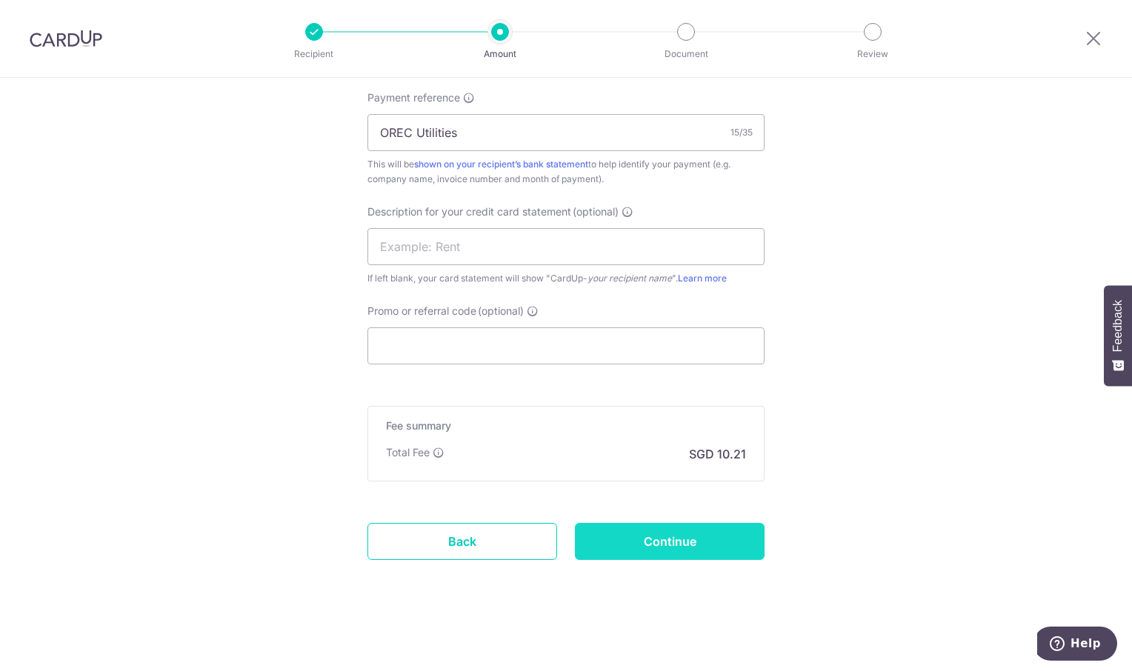
click at [663, 540] on input "Continue" at bounding box center [670, 541] width 190 height 37
type input "Create Schedule"
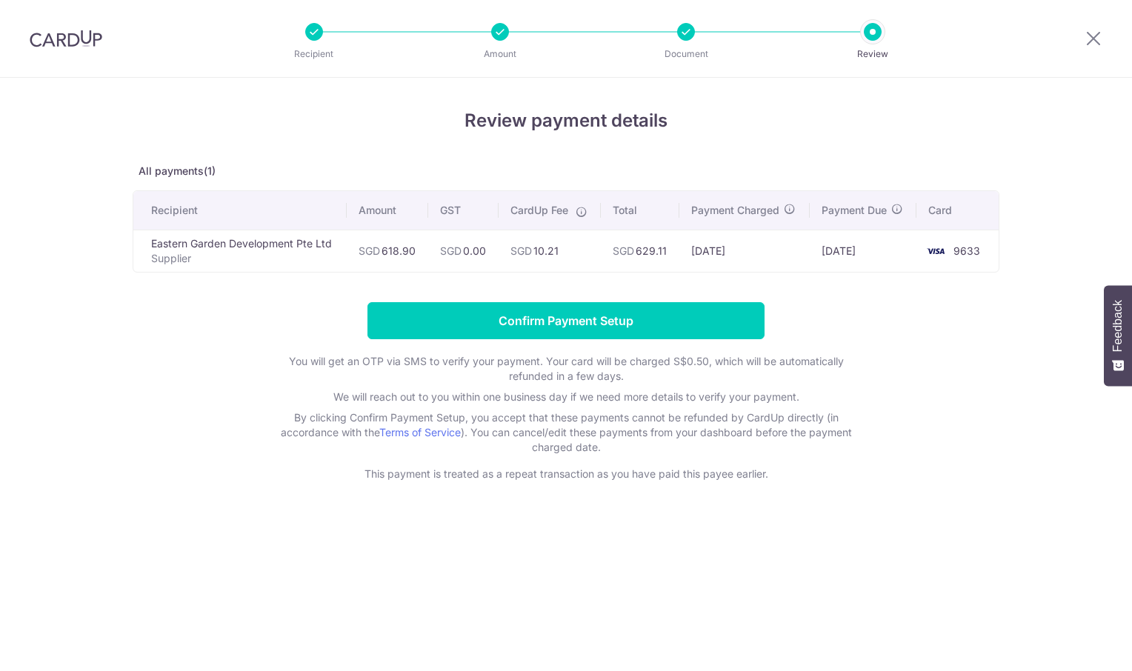
click at [557, 331] on input "Confirm Payment Setup" at bounding box center [565, 320] width 397 height 37
